Goal: Communication & Community: Participate in discussion

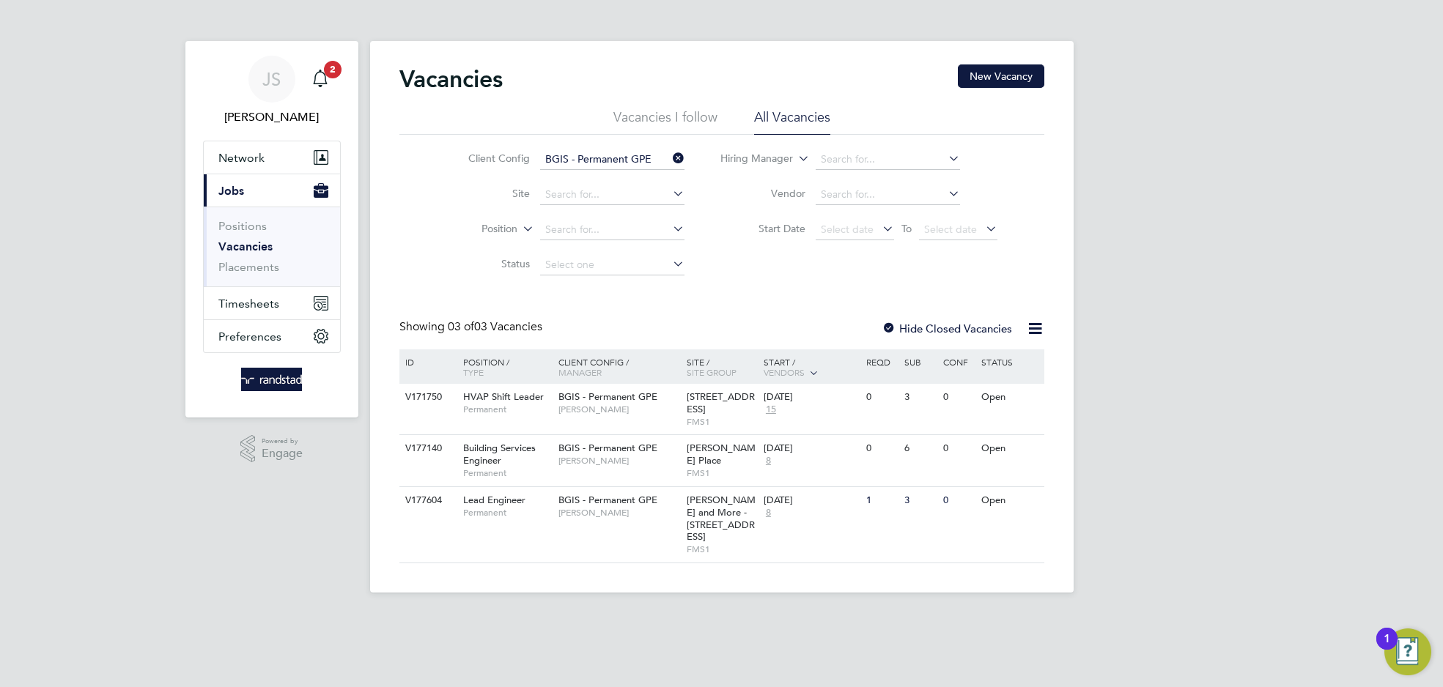
click at [345, 48] on app-nav-sections-wrapper "JS [PERSON_NAME] Notifications 2 Applications: Network Businesses Sites Workers…" at bounding box center [271, 229] width 173 height 377
click at [326, 64] on span "2" at bounding box center [333, 70] width 18 height 18
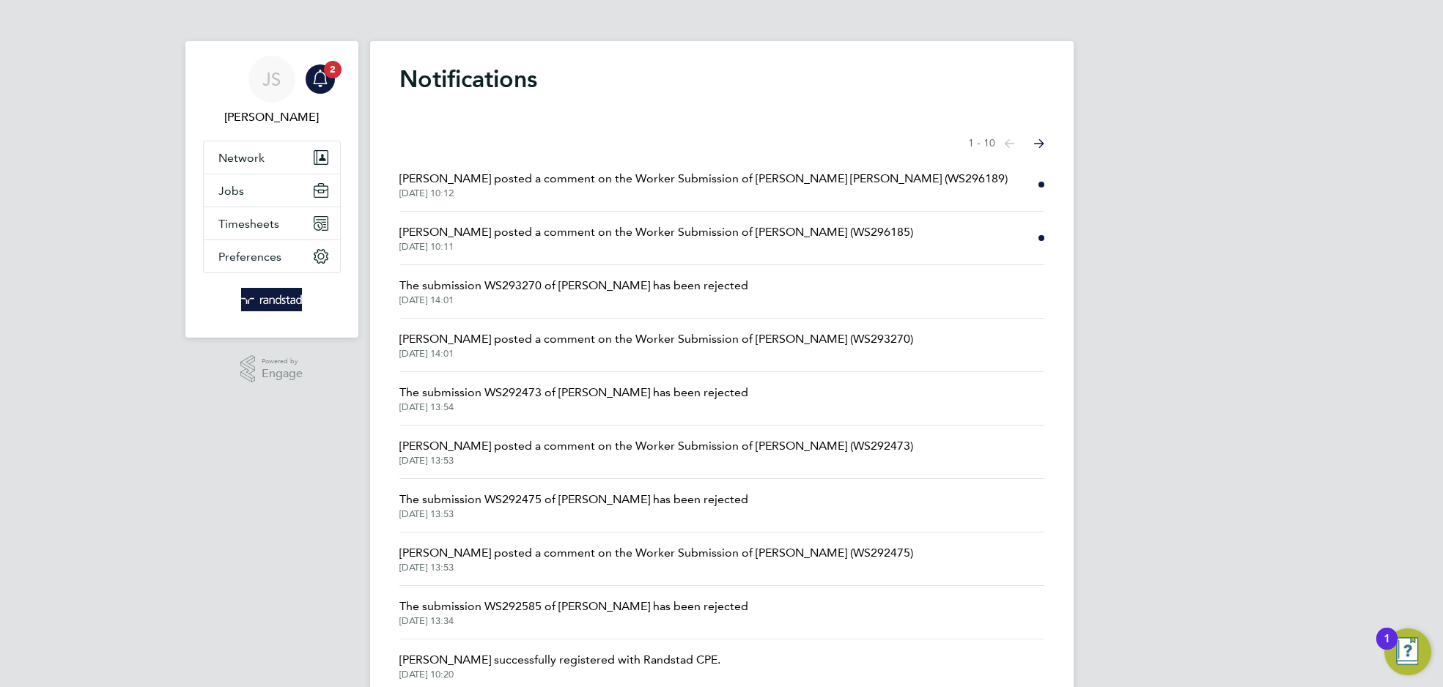
click at [752, 180] on span "[PERSON_NAME] posted a comment on the Worker Submission of [PERSON_NAME] [PERSO…" at bounding box center [703, 179] width 608 height 18
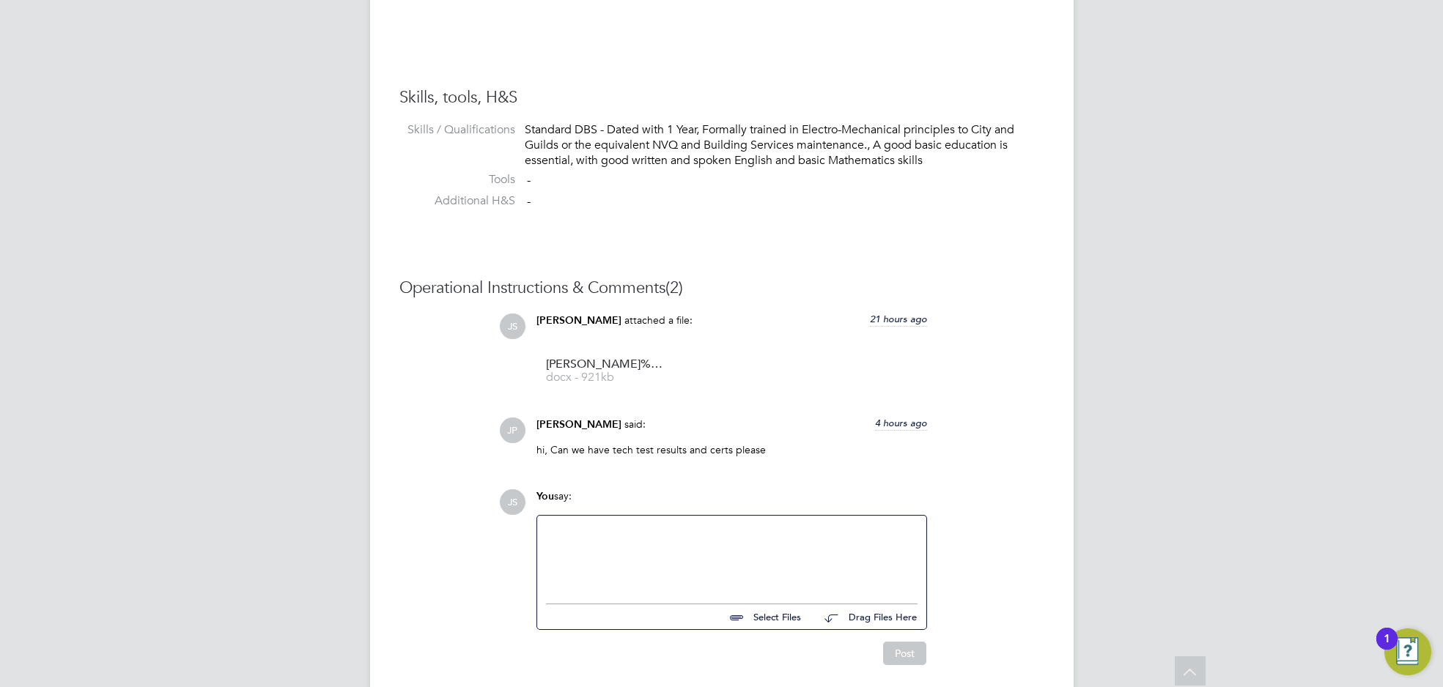
scroll to position [1187, 0]
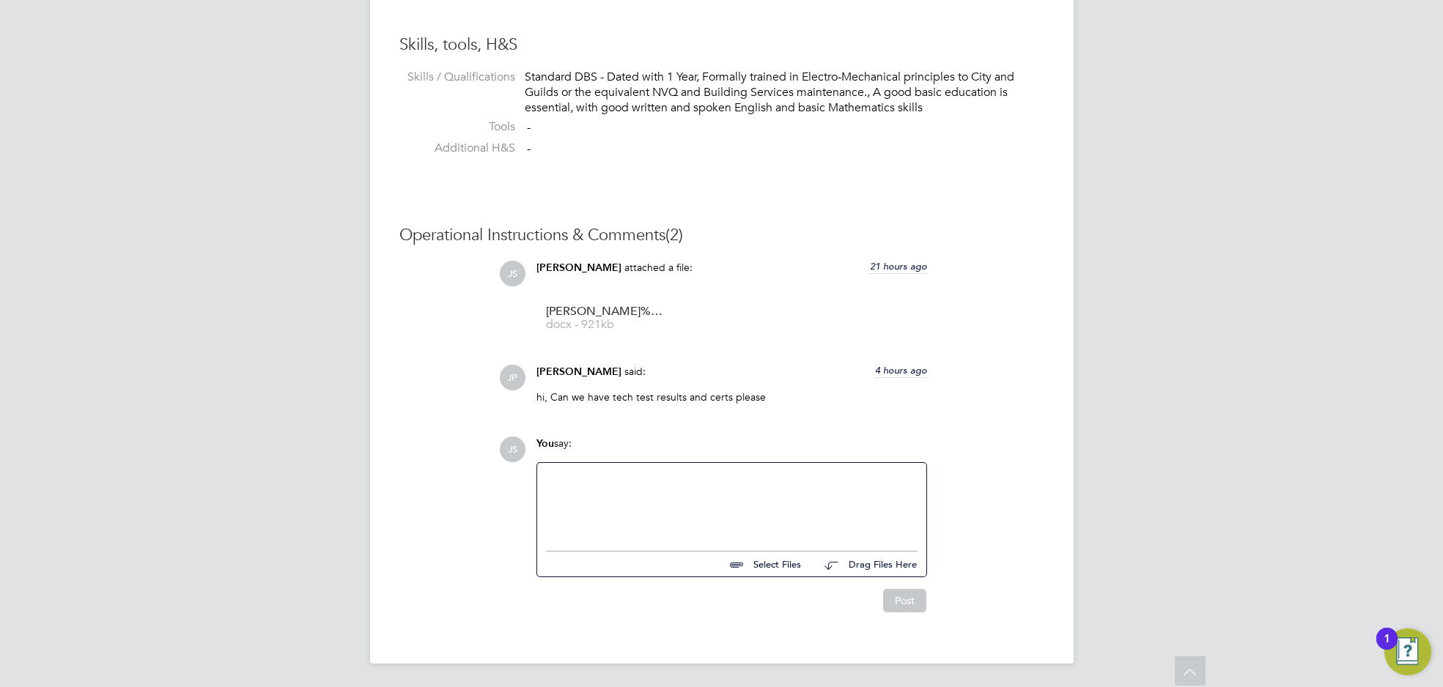
click at [651, 508] on div at bounding box center [731, 503] width 371 height 63
click at [747, 564] on input "file" at bounding box center [808, 562] width 220 height 21
type input "C:\fakepath\image5 (1).jpeg"
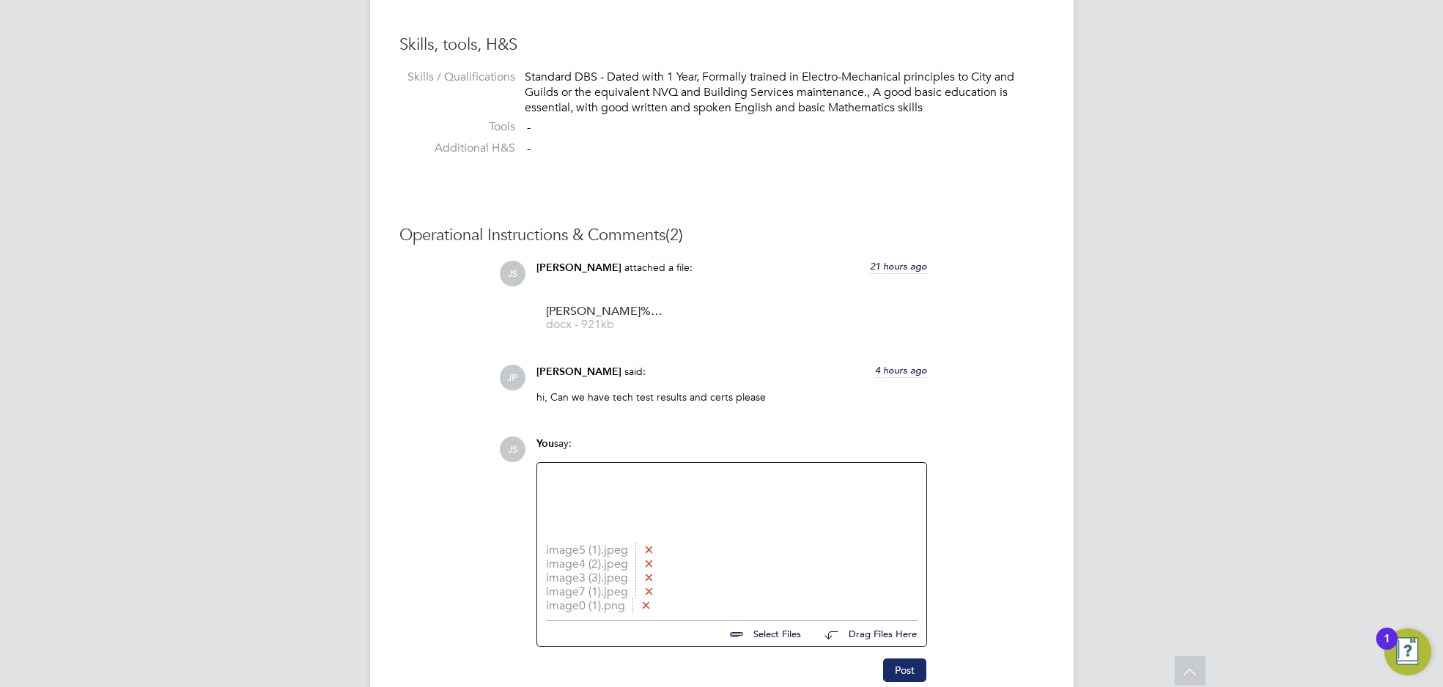
click at [916, 676] on button "Post" at bounding box center [904, 670] width 43 height 23
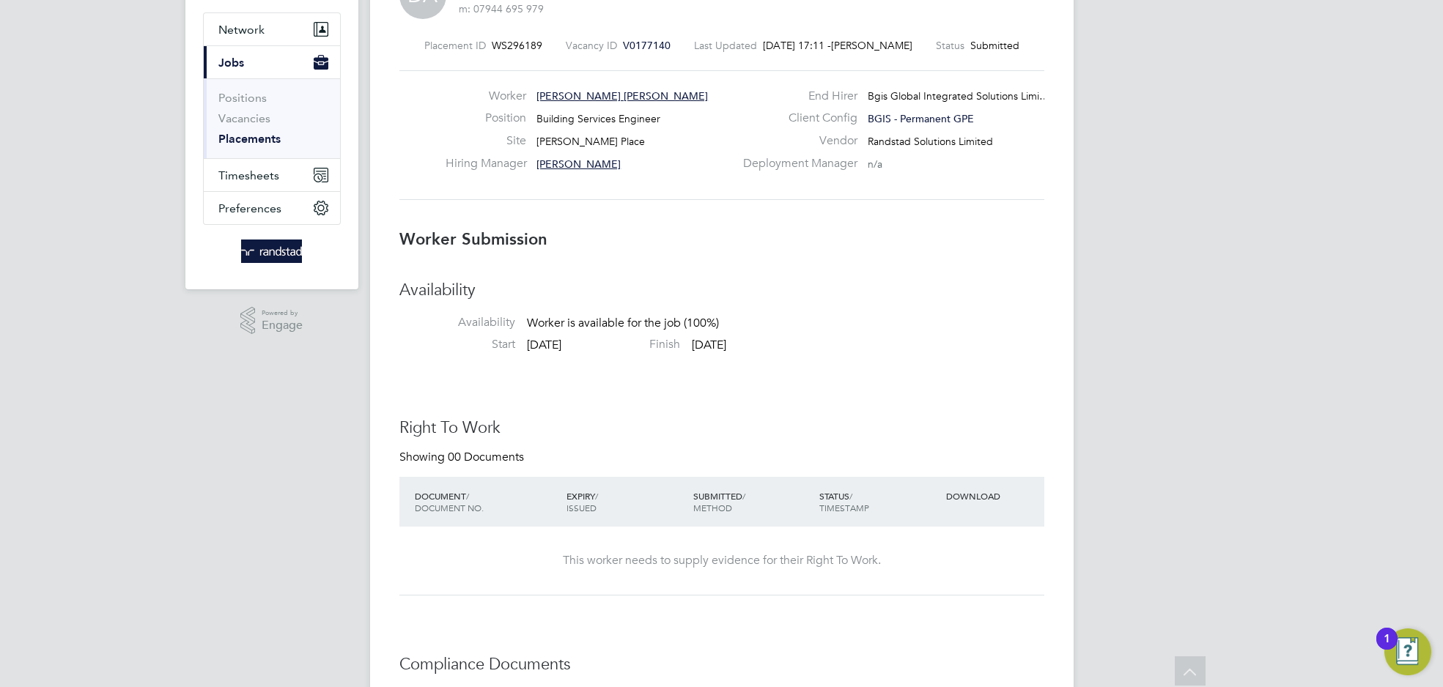
scroll to position [0, 0]
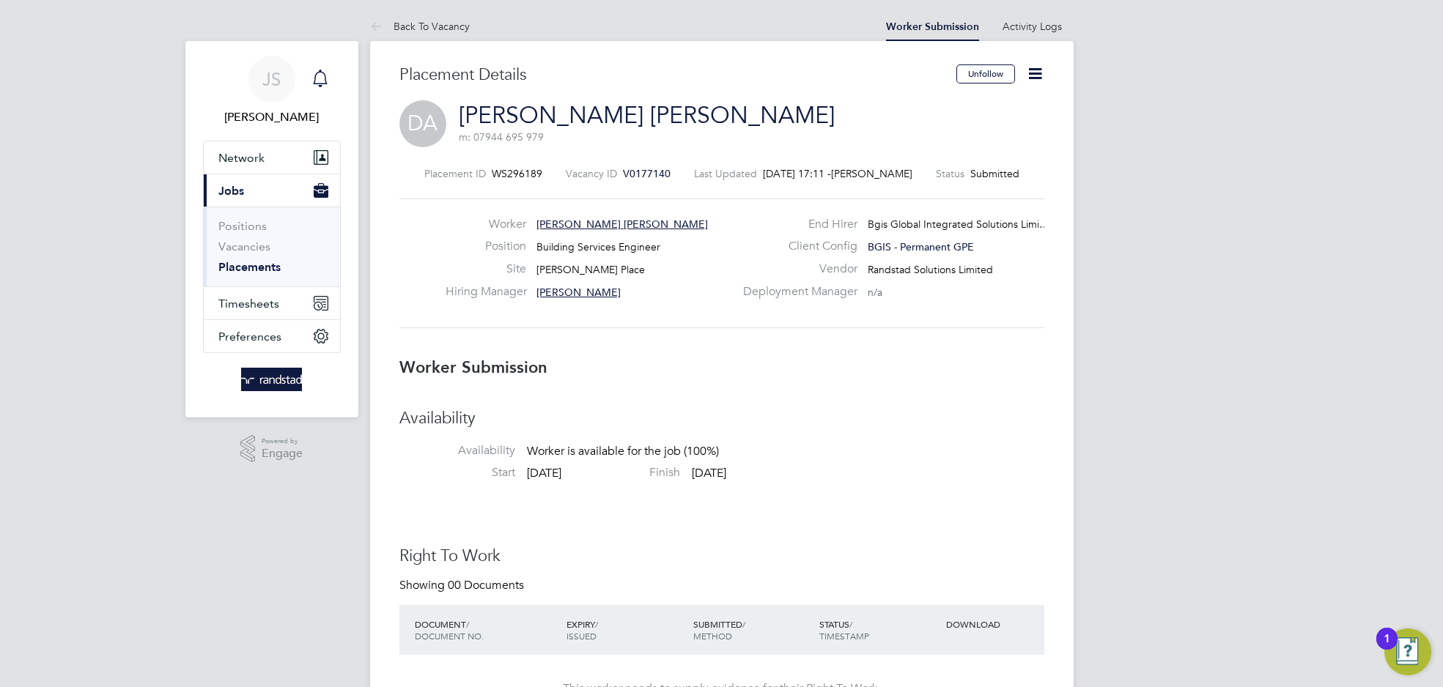
click at [330, 73] on div "Main navigation" at bounding box center [320, 78] width 29 height 29
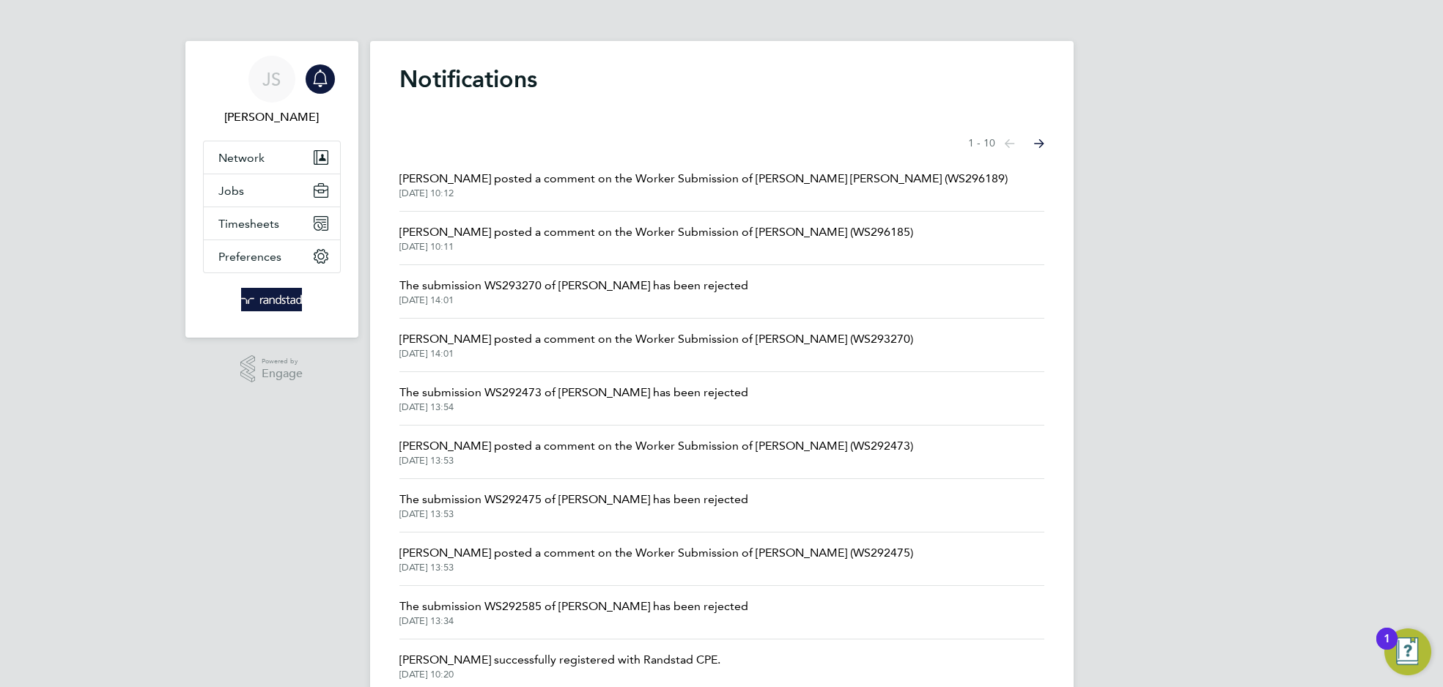
click at [589, 237] on span "[PERSON_NAME] posted a comment on the Worker Submission of [PERSON_NAME] (WS296…" at bounding box center [656, 232] width 514 height 18
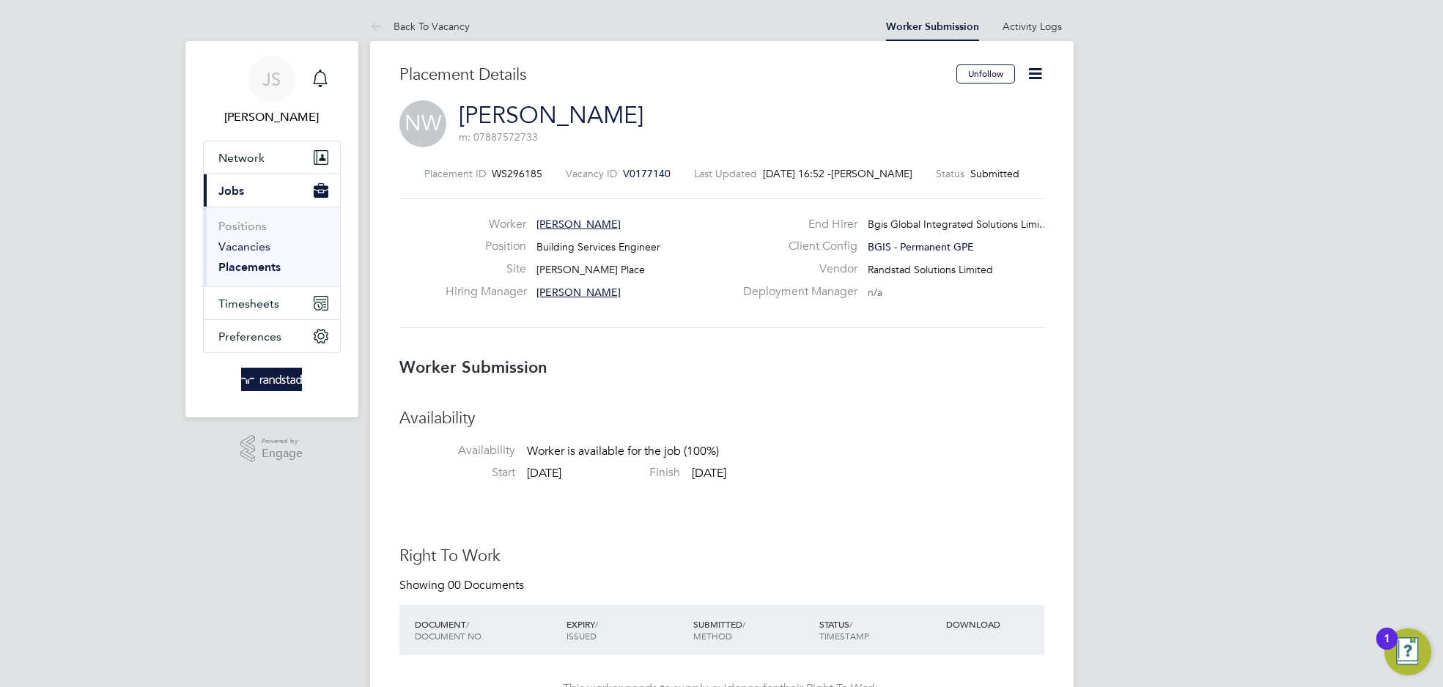
click at [260, 245] on link "Vacancies" at bounding box center [244, 247] width 52 height 14
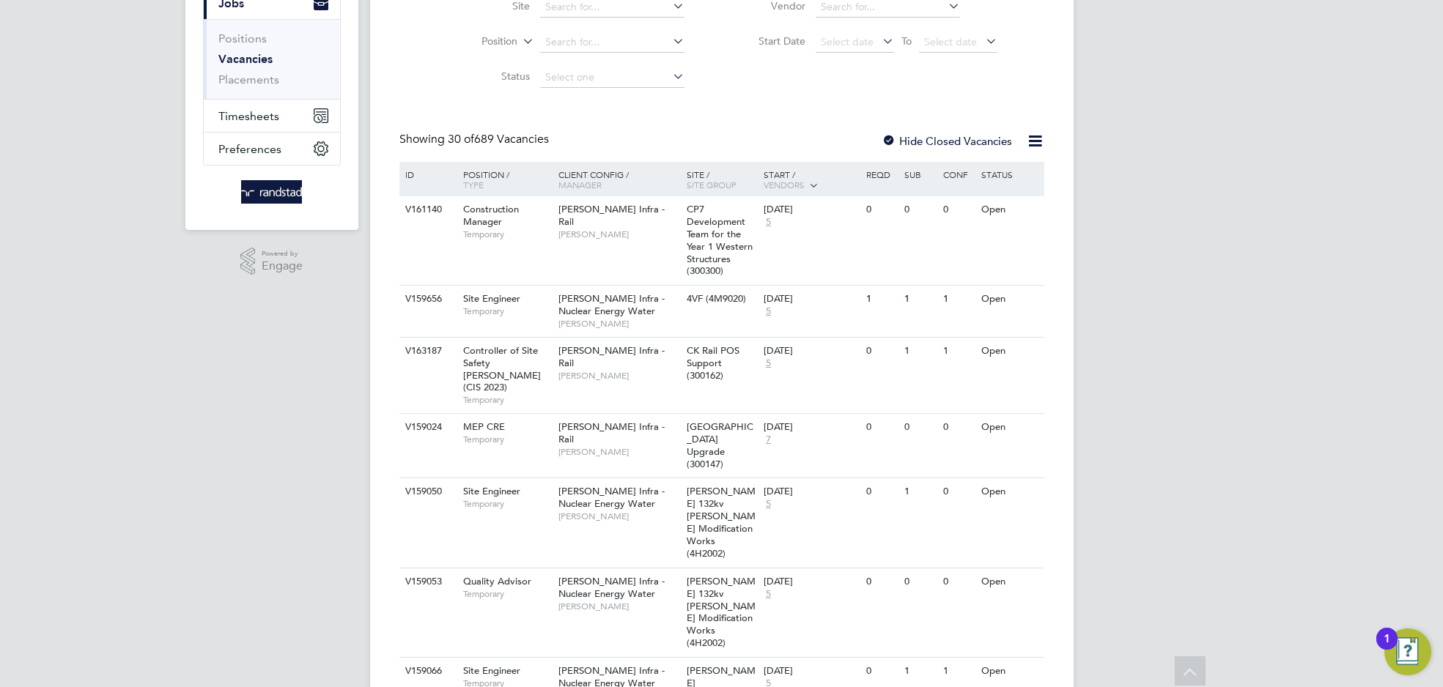
scroll to position [56, 0]
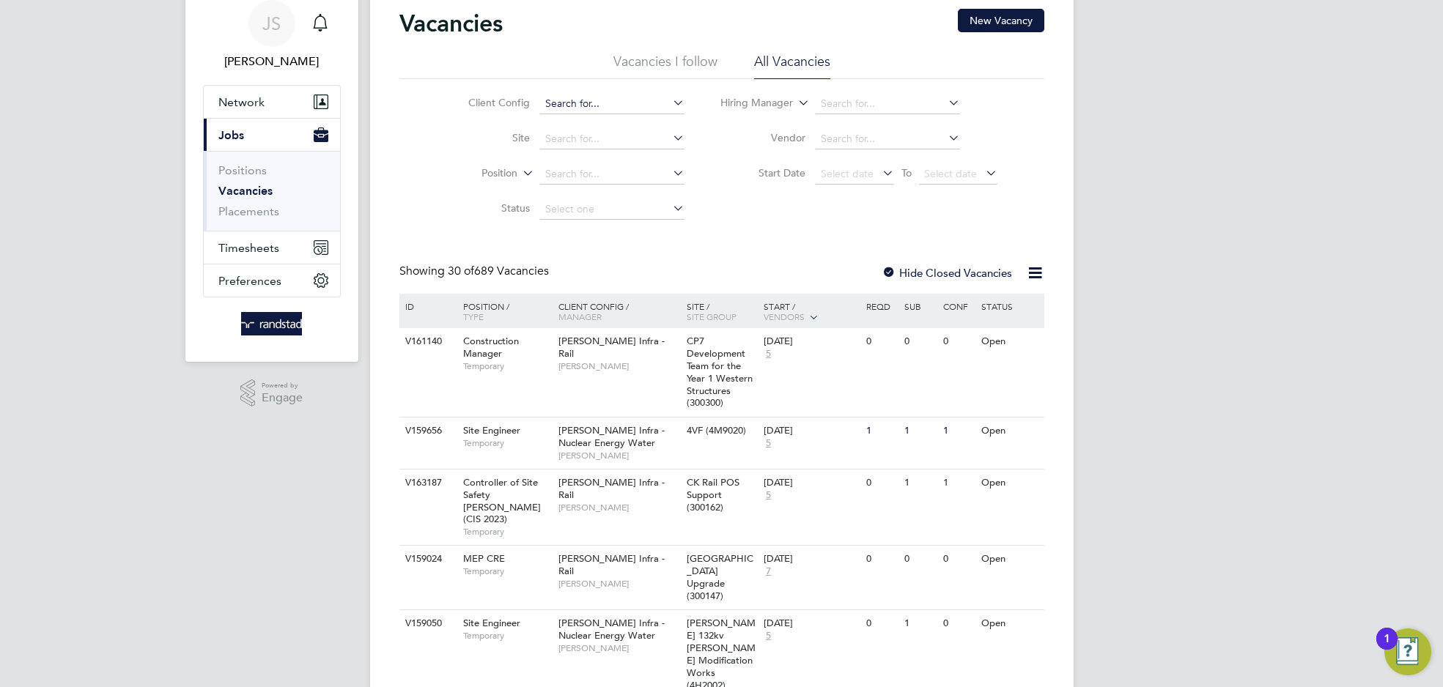
click at [594, 104] on input at bounding box center [612, 104] width 144 height 21
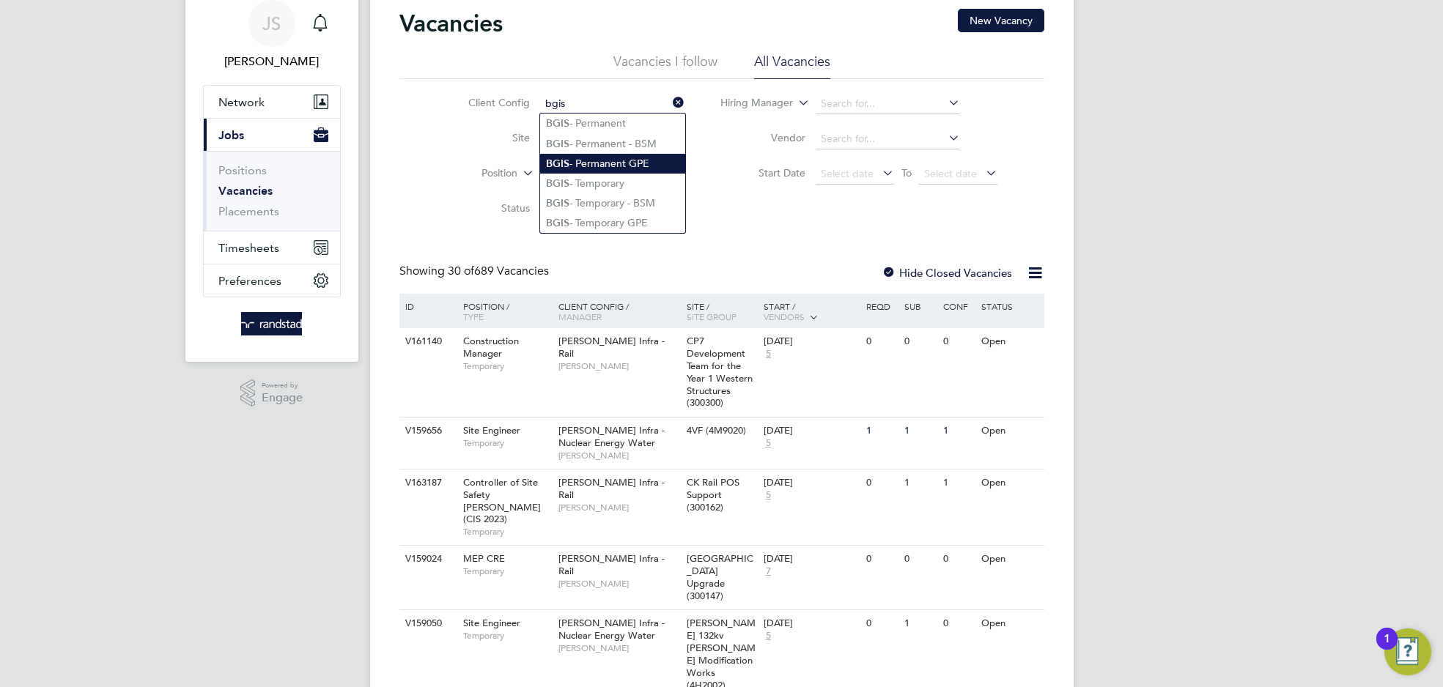
click at [607, 163] on li "BGIS - Permanent GPE" at bounding box center [612, 164] width 145 height 20
type input "BGIS - Permanent GPE"
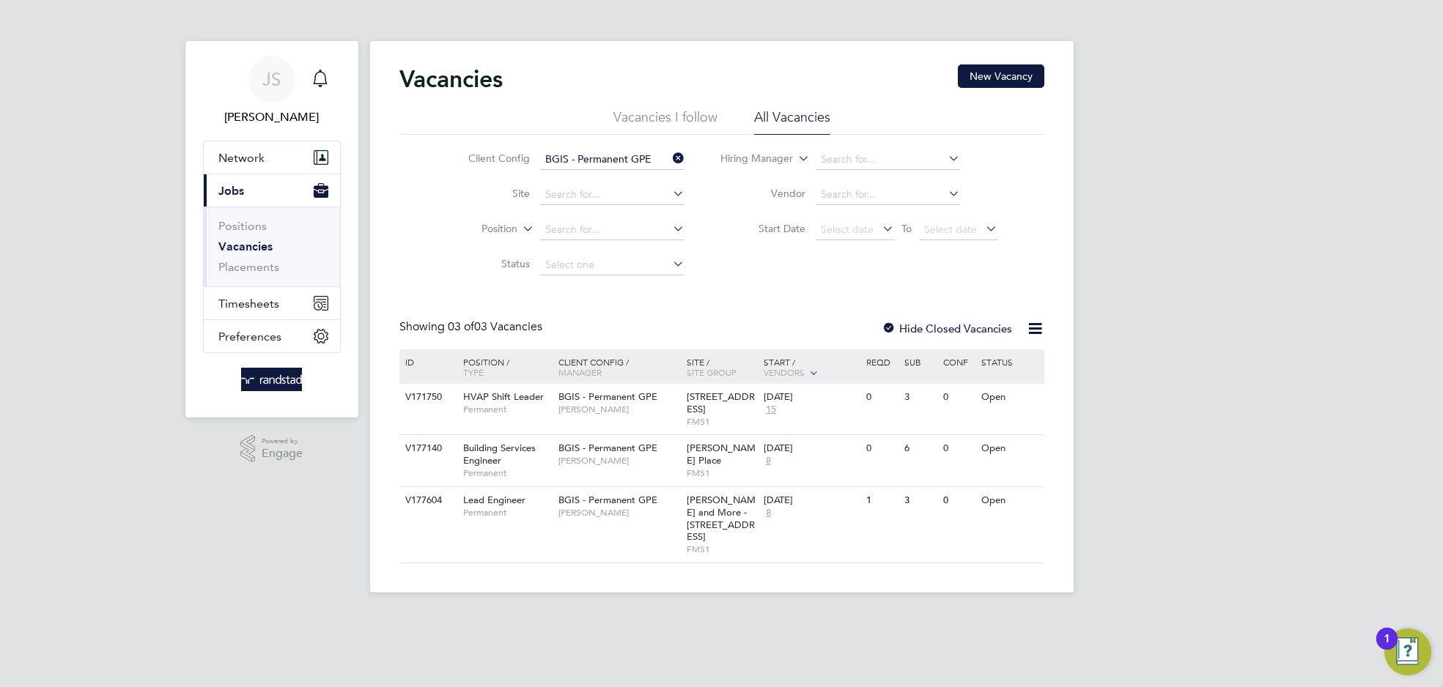
click at [1413, 651] on img "Open Resource Center, 1 new notification" at bounding box center [1407, 652] width 47 height 47
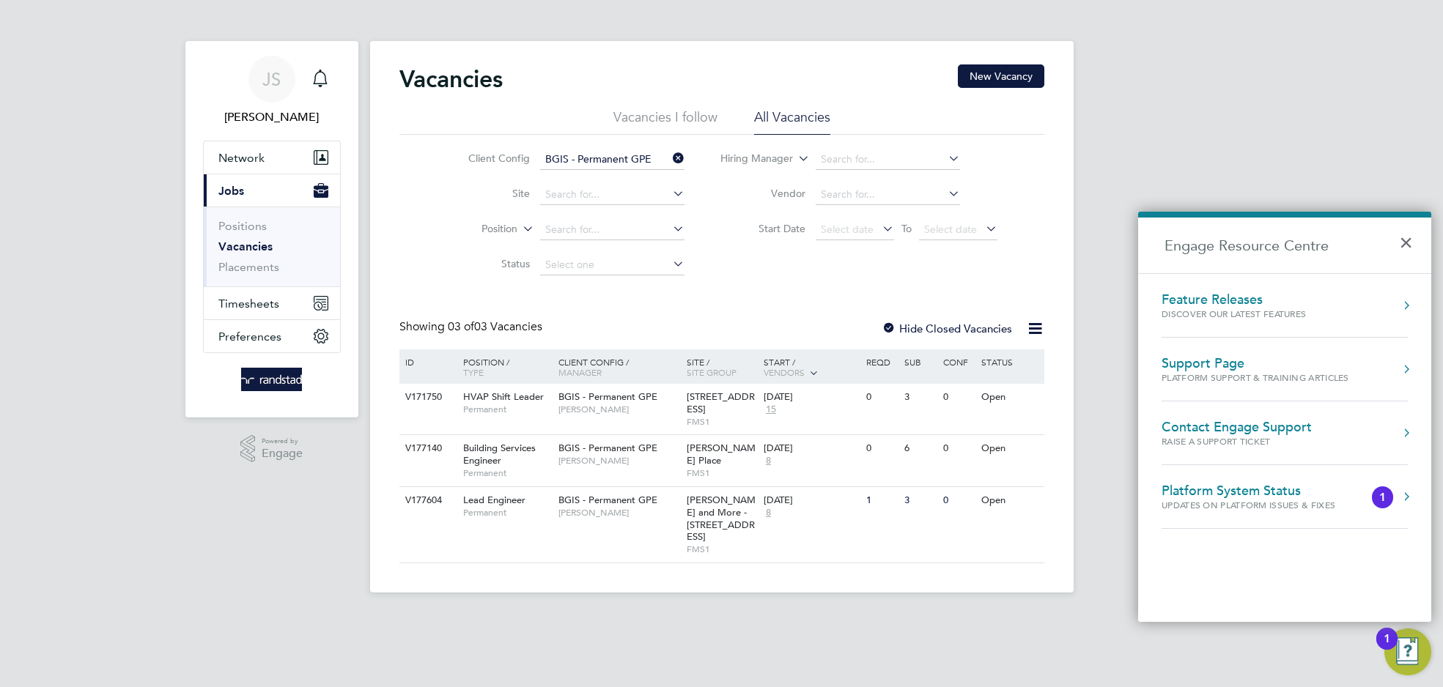
drag, startPoint x: 1014, startPoint y: 591, endPoint x: 1002, endPoint y: 584, distance: 14.1
click at [1012, 593] on app-footer at bounding box center [721, 604] width 703 height 23
